Goal: Task Accomplishment & Management: Manage account settings

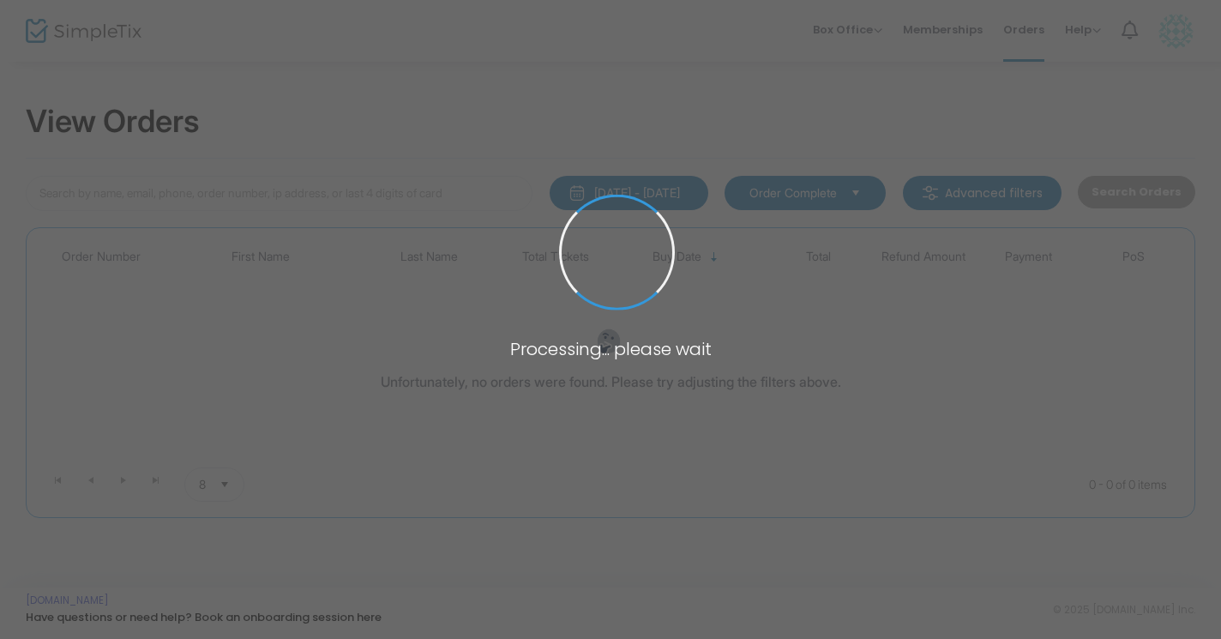
type input "L-EC4C687E-8"
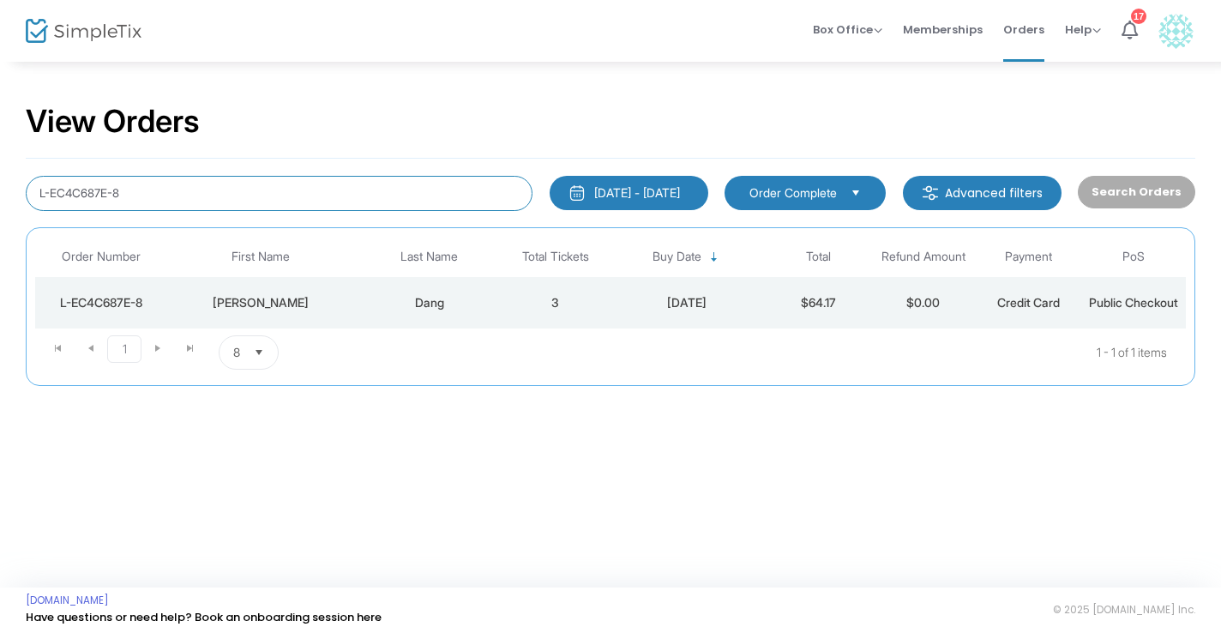
click at [311, 191] on input "L-EC4C687E-8" at bounding box center [279, 193] width 507 height 35
paste input "[PERSON_NAME]"
type input "[PERSON_NAME]"
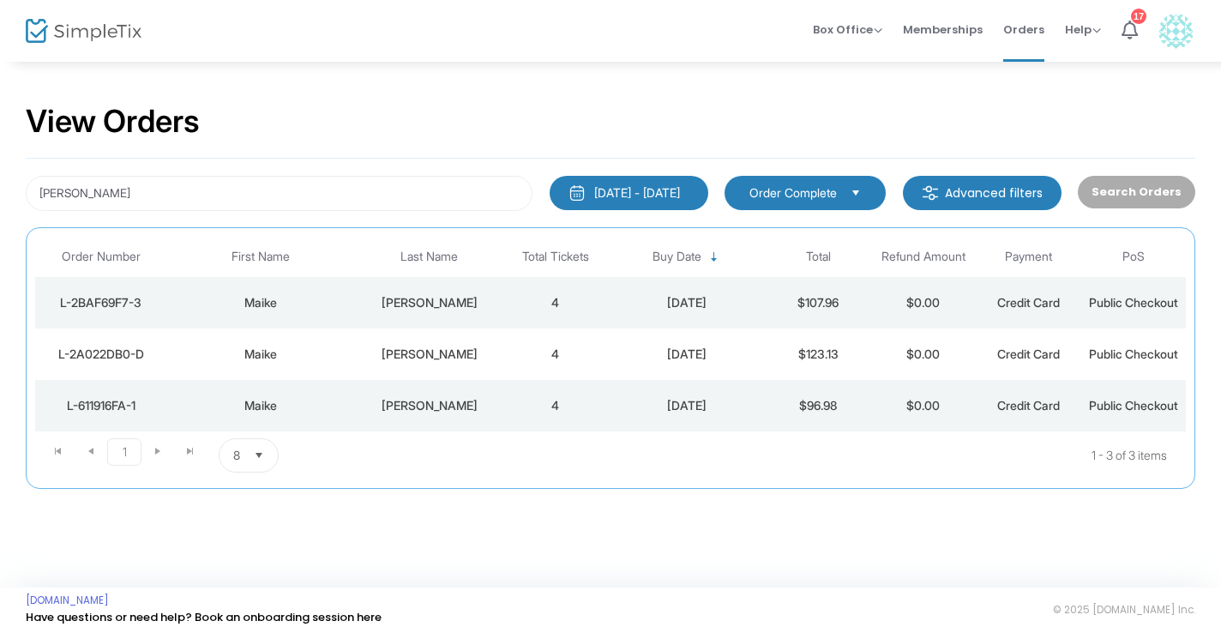
click at [495, 296] on div "[PERSON_NAME]" at bounding box center [429, 302] width 139 height 17
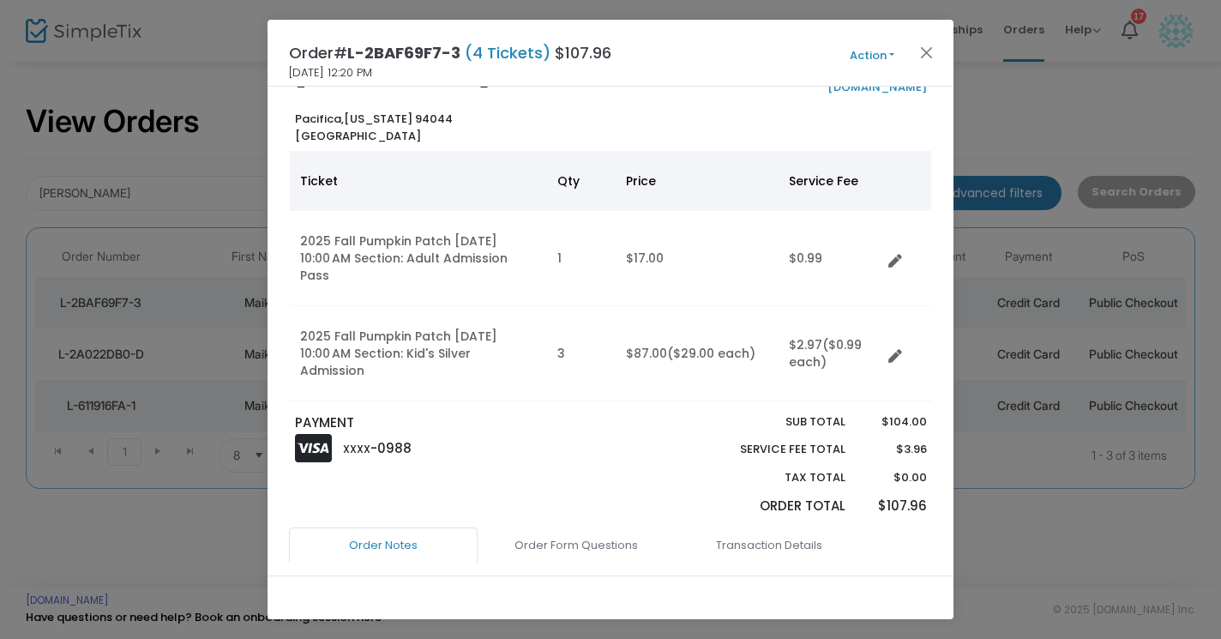
scroll to position [60, 0]
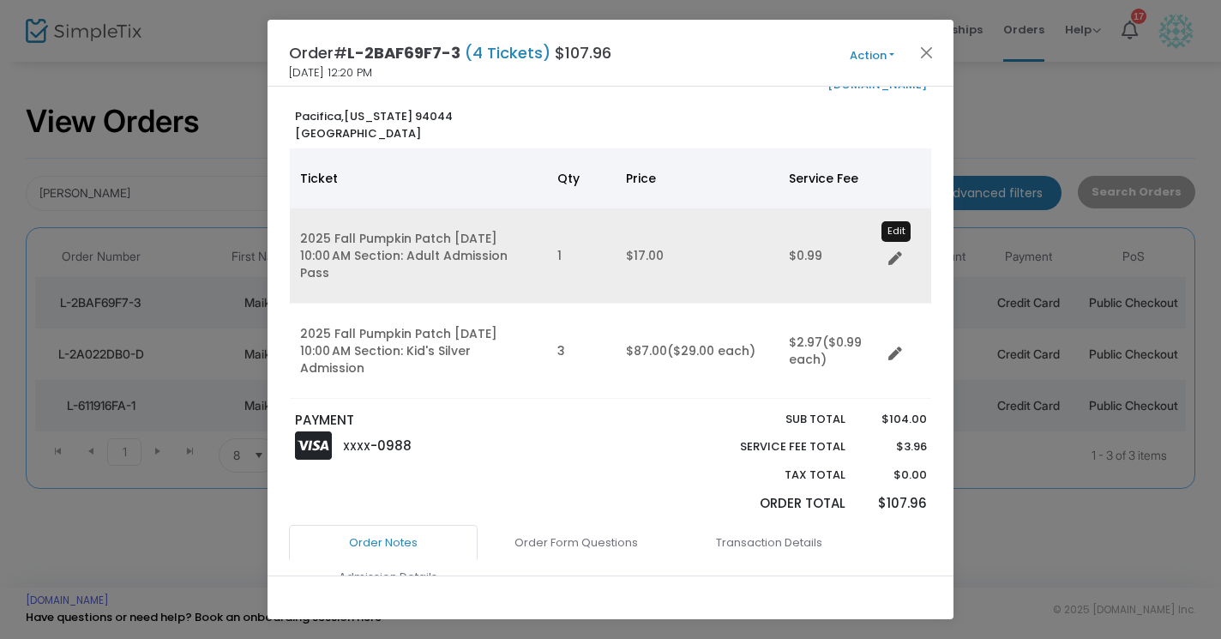
click at [896, 252] on icon "Data table" at bounding box center [895, 259] width 14 height 14
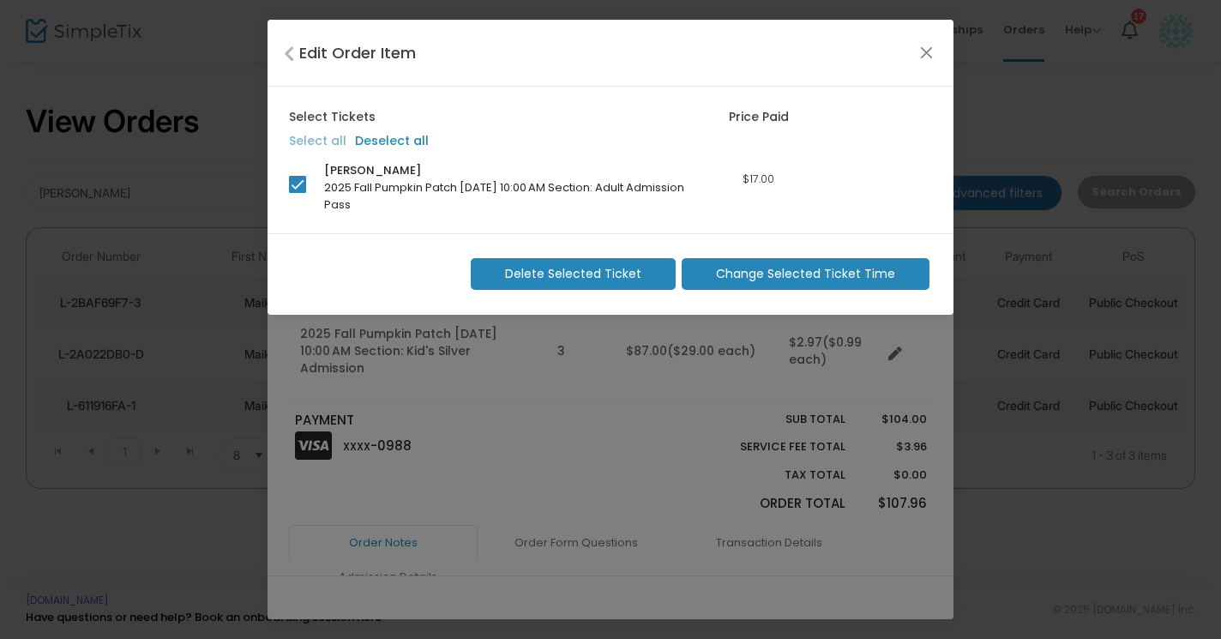
click at [834, 281] on span "Change Selected Ticket Time" at bounding box center [805, 274] width 179 height 18
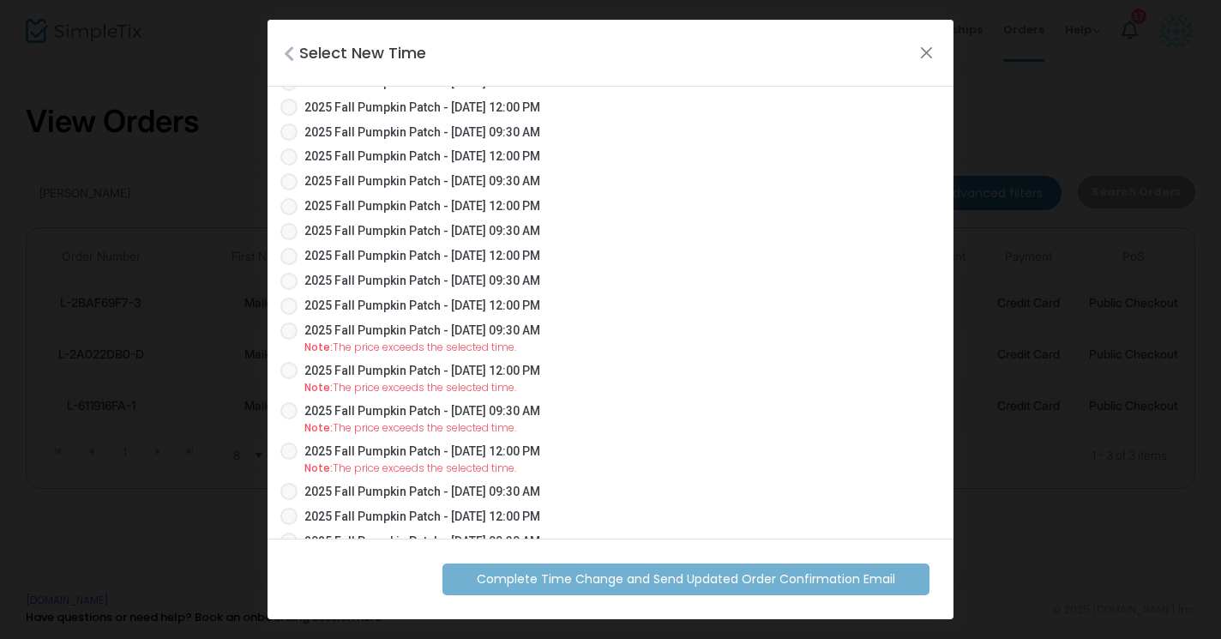
scroll to position [907, 0]
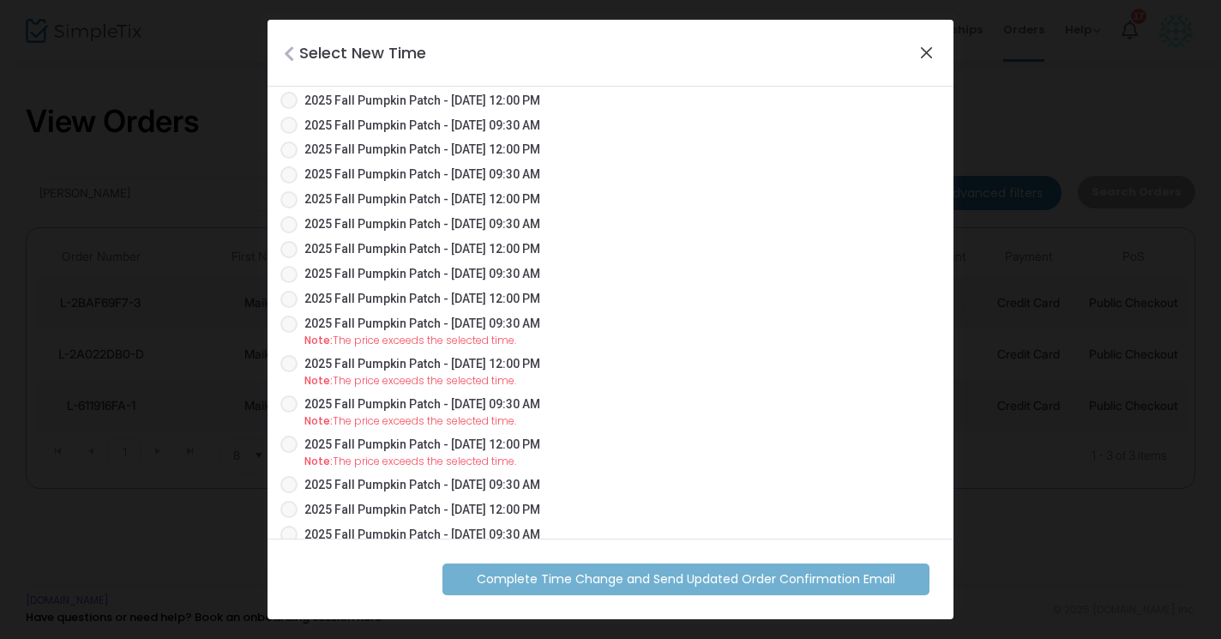
click at [918, 60] on button "Close" at bounding box center [927, 52] width 22 height 22
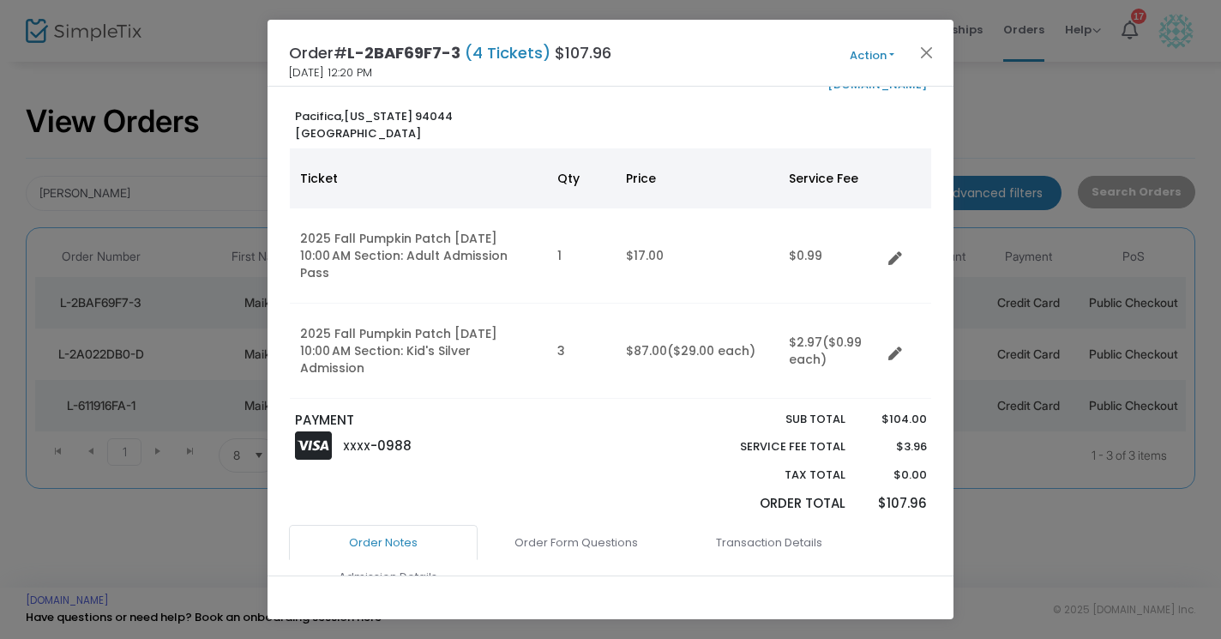
checkbox input "false"
click at [926, 57] on button "Close" at bounding box center [927, 52] width 22 height 22
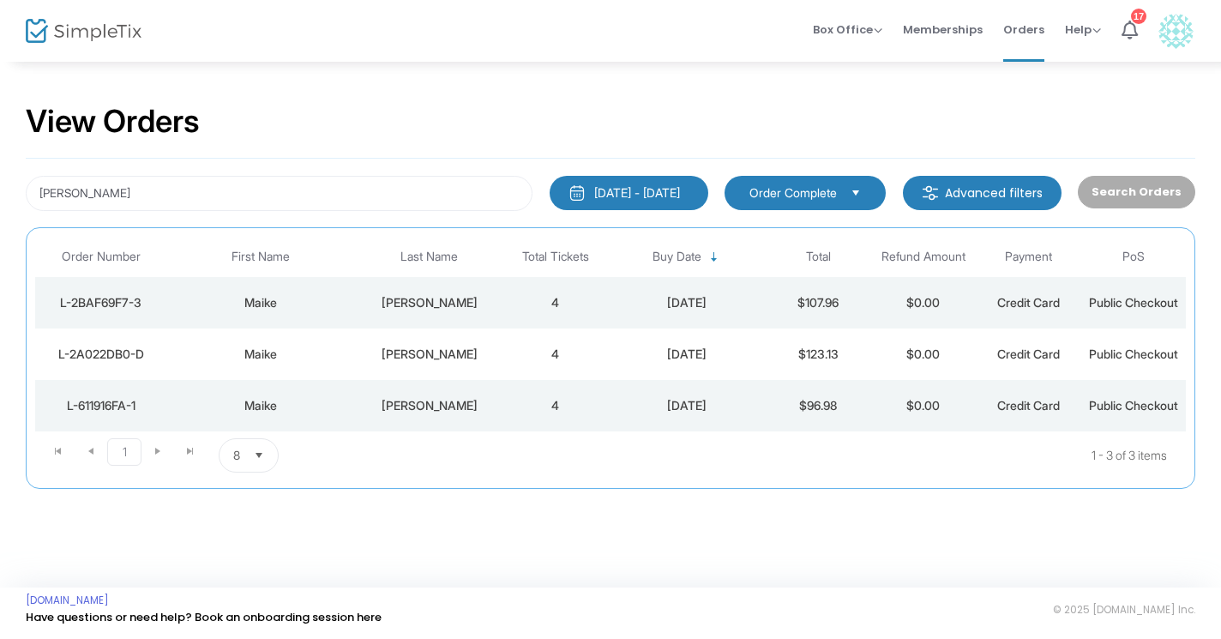
click at [442, 294] on div "[PERSON_NAME]" at bounding box center [429, 302] width 139 height 17
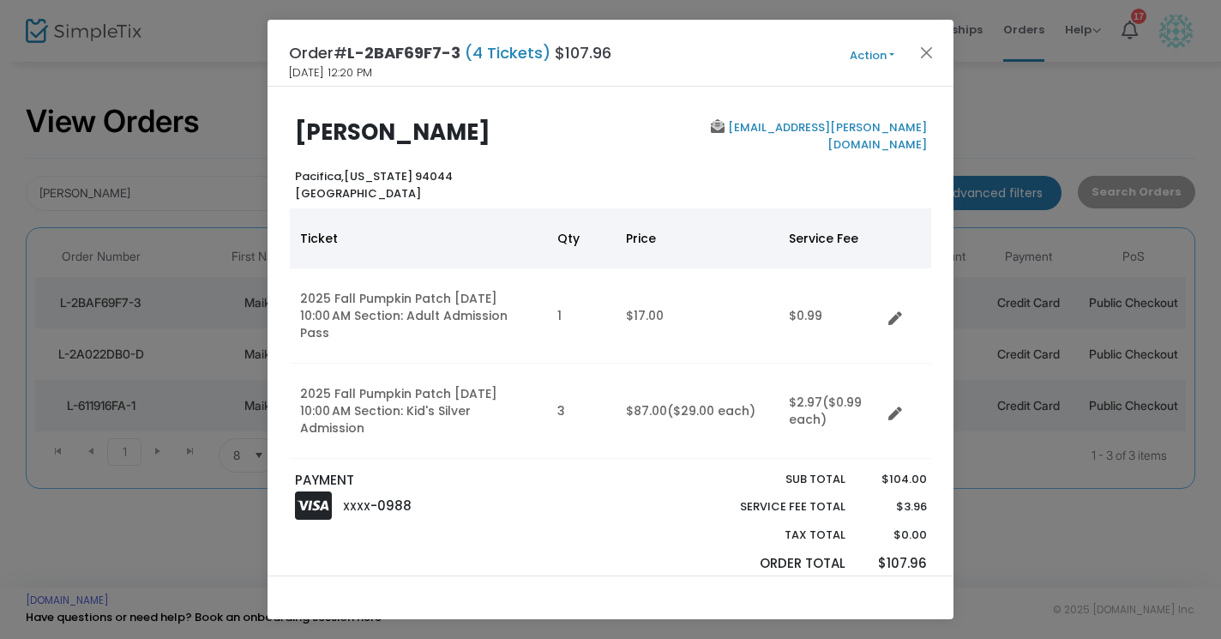
click at [890, 59] on button "Action" at bounding box center [872, 55] width 103 height 19
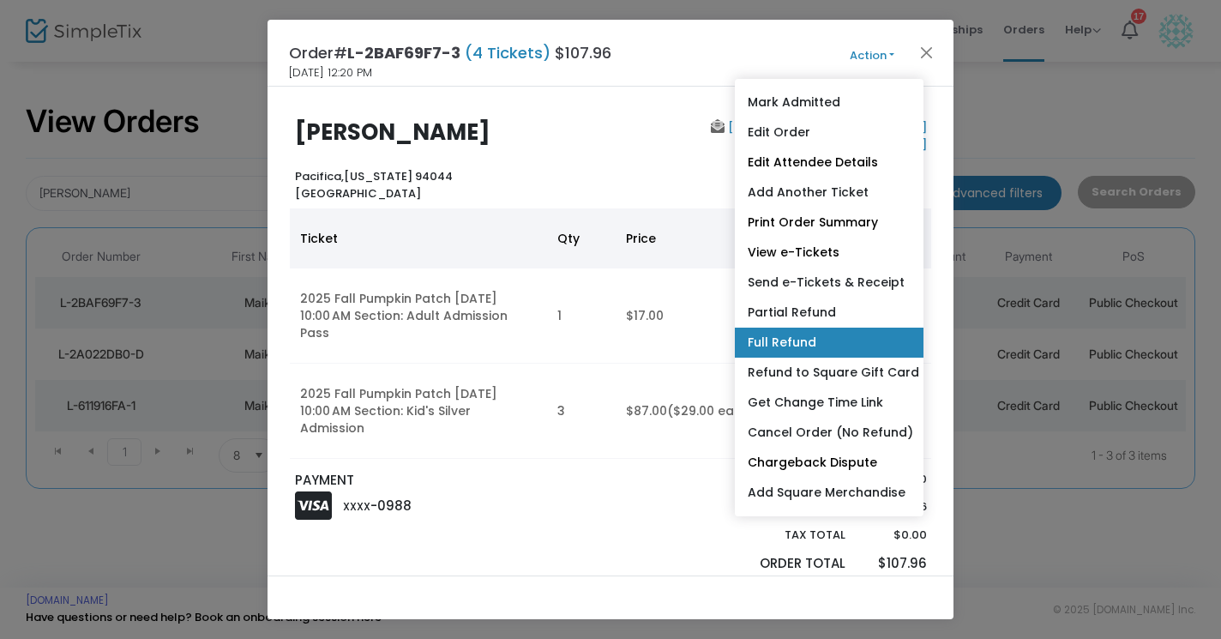
click at [841, 336] on link "Full Refund" at bounding box center [829, 343] width 189 height 30
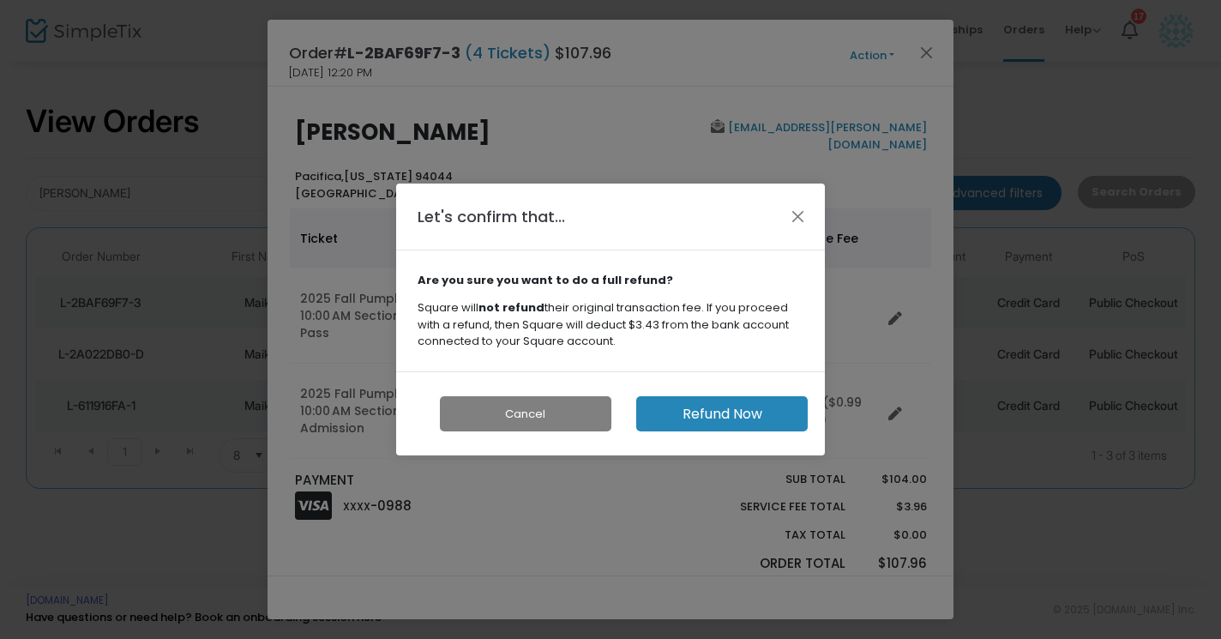
click at [755, 419] on button "Refund Now" at bounding box center [722, 413] width 172 height 35
